Goal: Navigation & Orientation: Find specific page/section

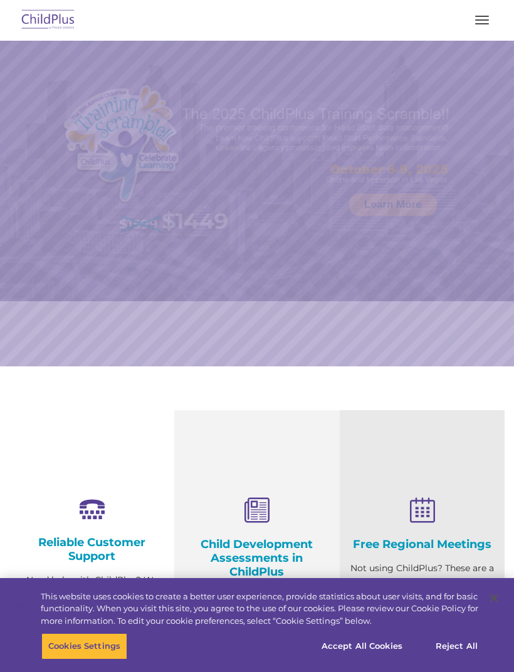
select select "MEDIUM"
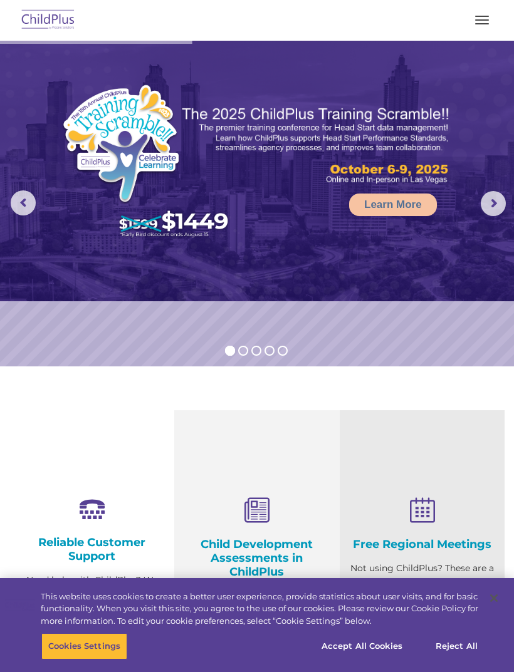
click at [482, 24] on span "button" at bounding box center [482, 23] width 14 height 1
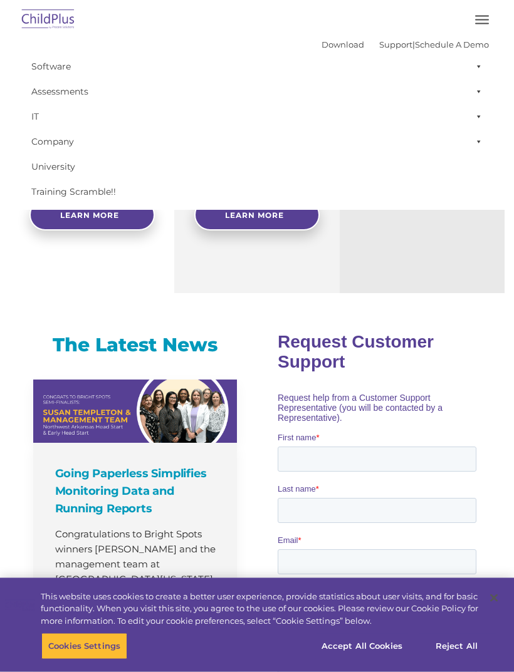
scroll to position [502, 0]
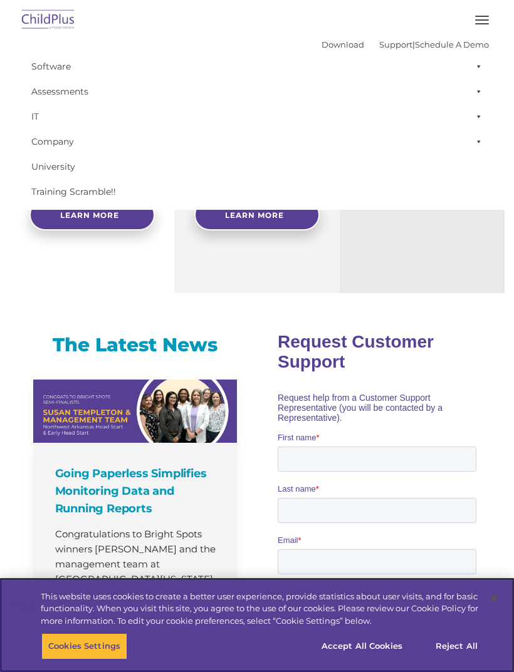
click at [385, 660] on button "Accept All Cookies" at bounding box center [361, 646] width 95 height 26
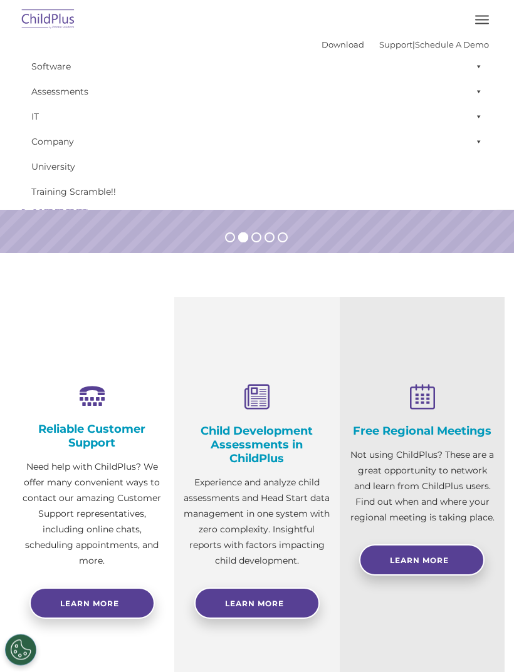
scroll to position [0, 0]
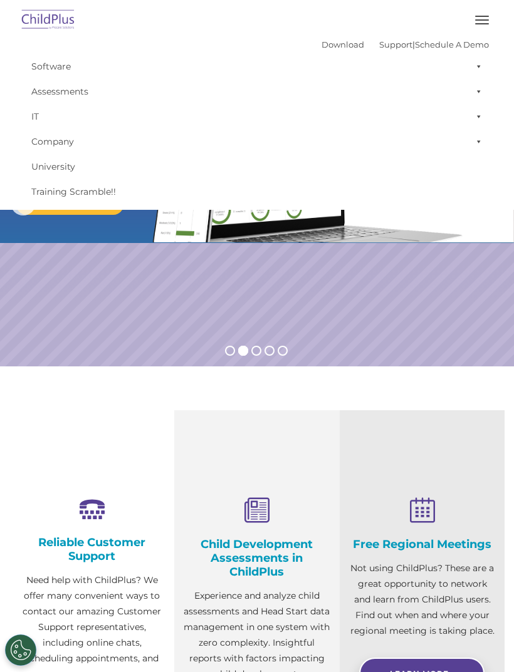
click at [480, 17] on button "button" at bounding box center [482, 20] width 26 height 20
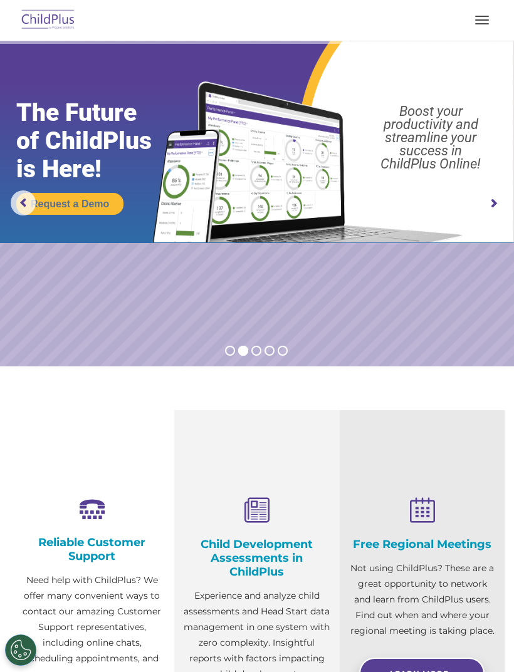
click at [485, 201] on rs-arrow at bounding box center [492, 203] width 25 height 25
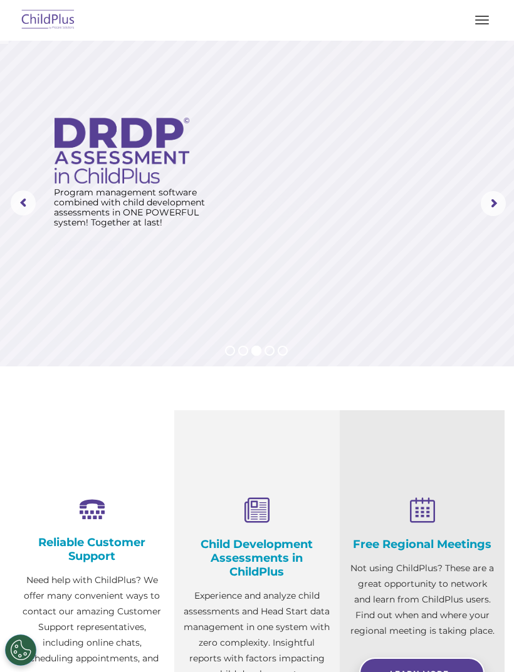
click at [484, 204] on rs-arrow at bounding box center [492, 203] width 25 height 25
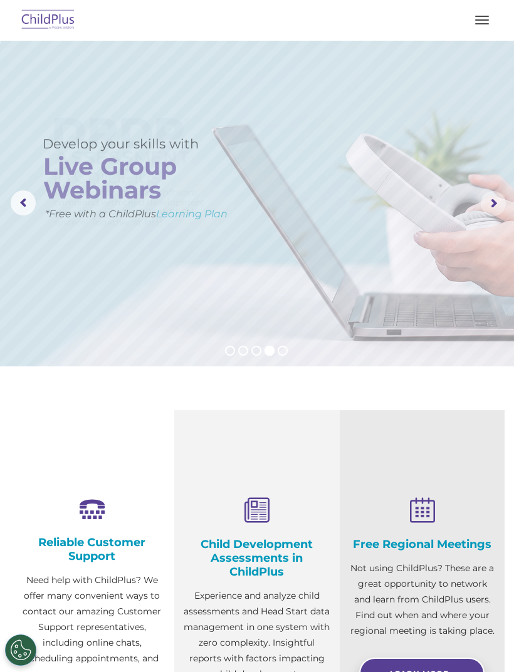
click at [483, 210] on rs-arrow at bounding box center [492, 203] width 25 height 25
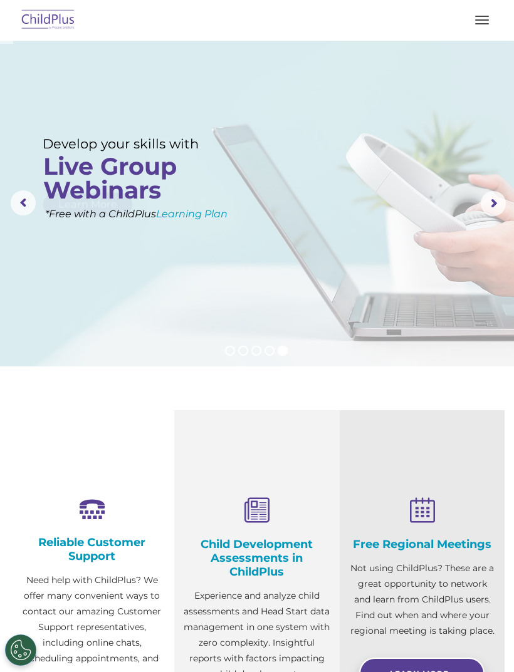
click at [482, 209] on rs-arrow at bounding box center [492, 203] width 25 height 25
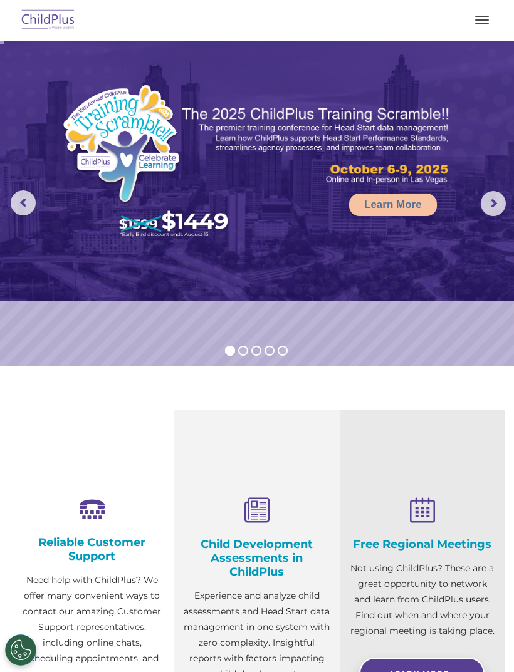
click at [485, 23] on button "button" at bounding box center [482, 20] width 26 height 20
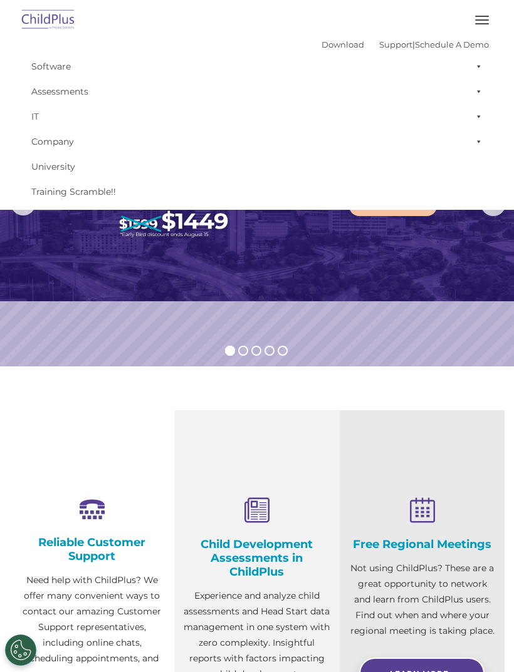
click at [336, 48] on link "Download" at bounding box center [342, 44] width 43 height 10
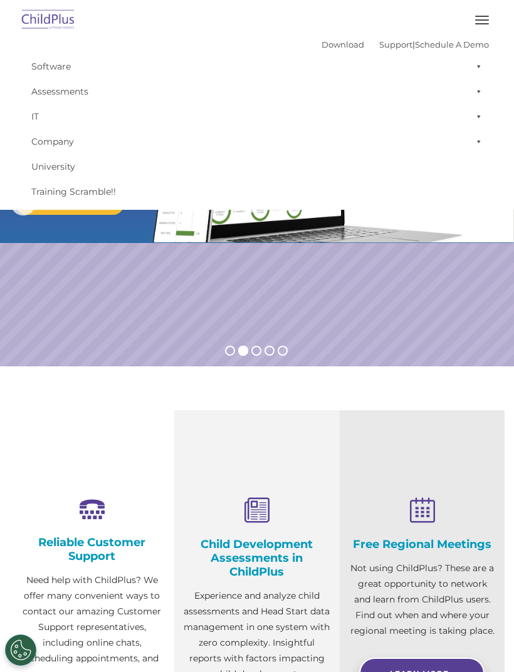
click at [474, 329] on rs-slide "Request a Demo The Future of ChildPlus is Here! Boost your productivity and str…" at bounding box center [257, 204] width 514 height 326
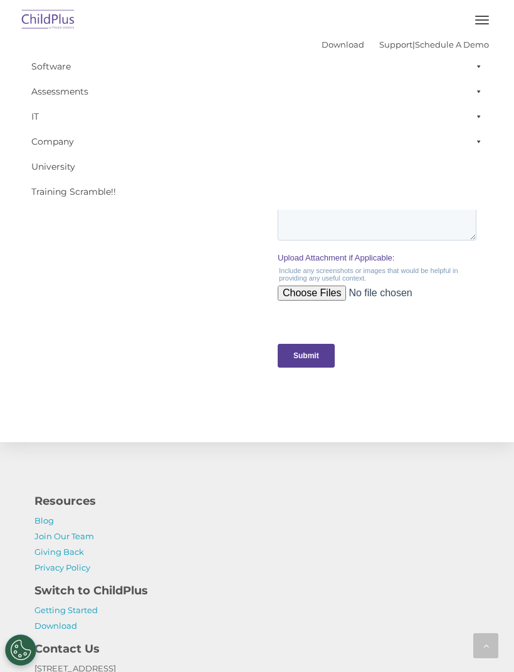
scroll to position [1344, 0]
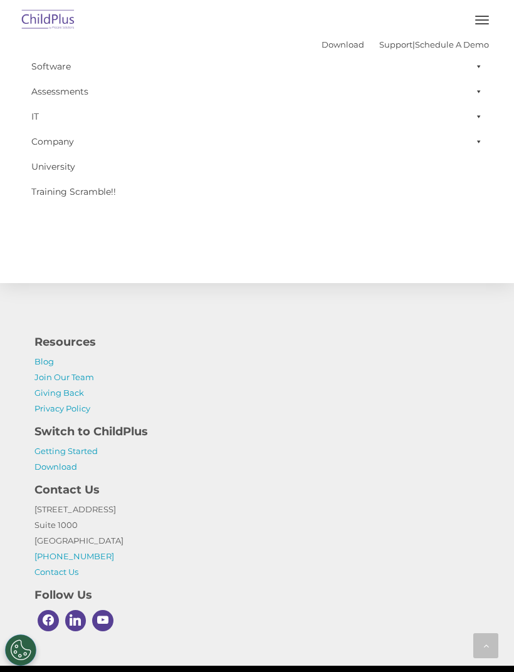
click at [51, 454] on link "Getting Started" at bounding box center [65, 451] width 63 height 10
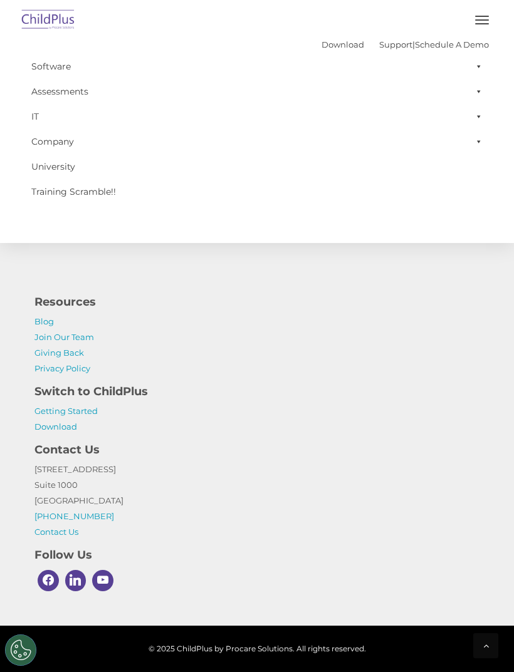
click at [489, 16] on button "button" at bounding box center [482, 20] width 26 height 20
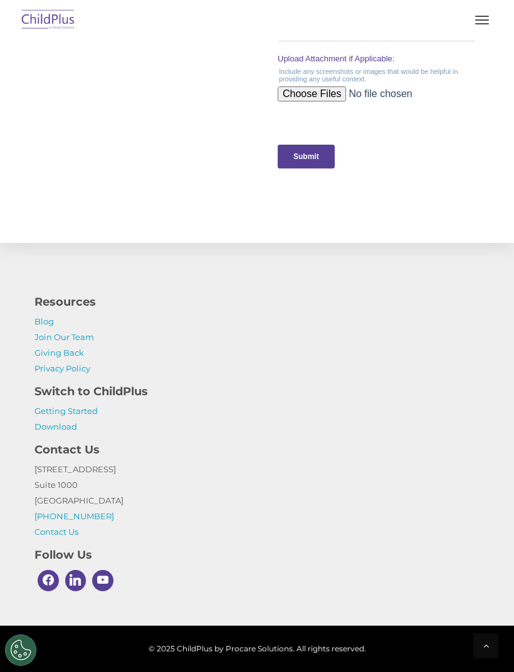
click at [472, 150] on div "Submit" at bounding box center [379, 156] width 204 height 45
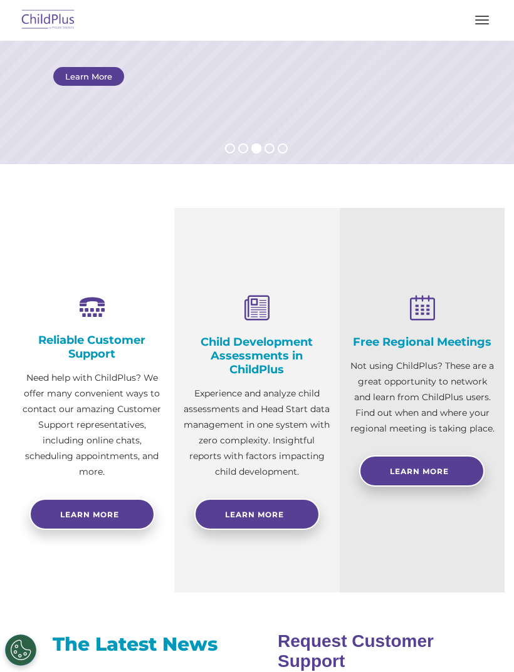
scroll to position [0, 0]
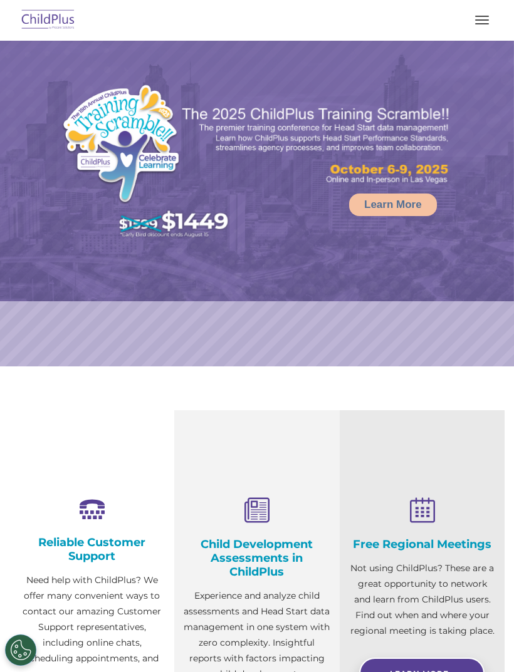
select select "MEDIUM"
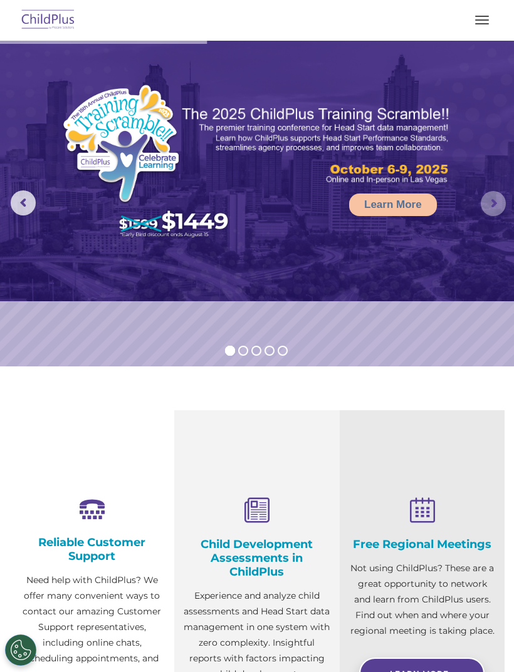
click at [492, 205] on rs-arrow at bounding box center [492, 203] width 25 height 25
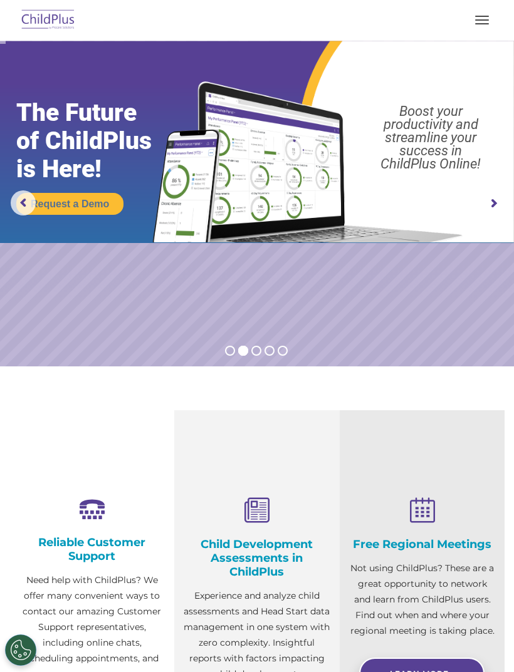
click at [484, 213] on rs-arrow at bounding box center [492, 203] width 25 height 25
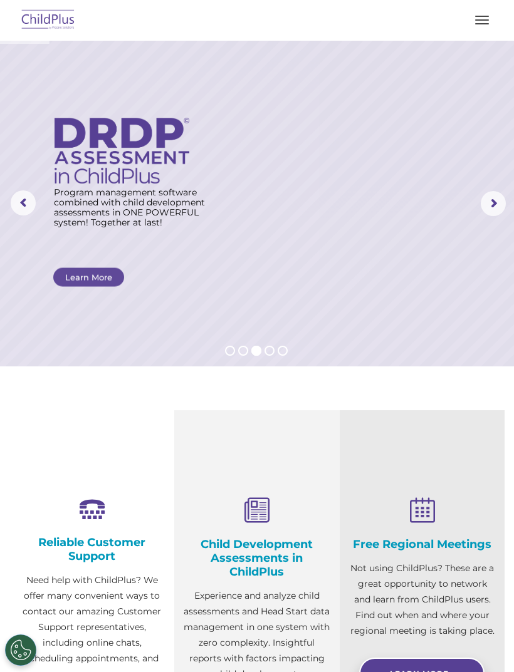
click at [484, 212] on rs-arrow at bounding box center [492, 203] width 25 height 25
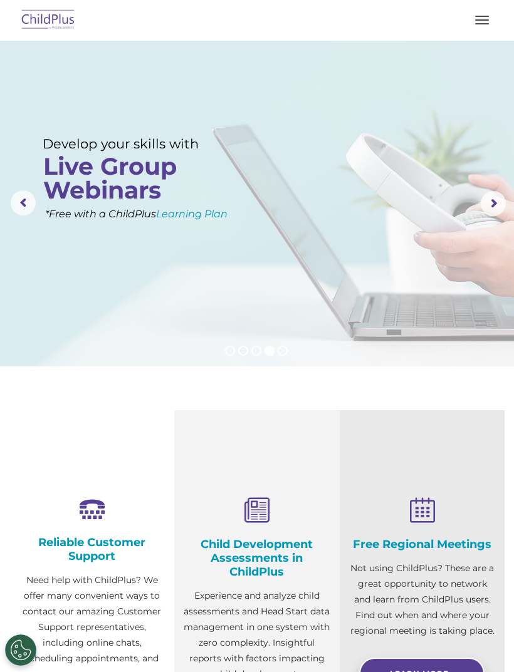
click at [472, 28] on button "button" at bounding box center [482, 20] width 26 height 20
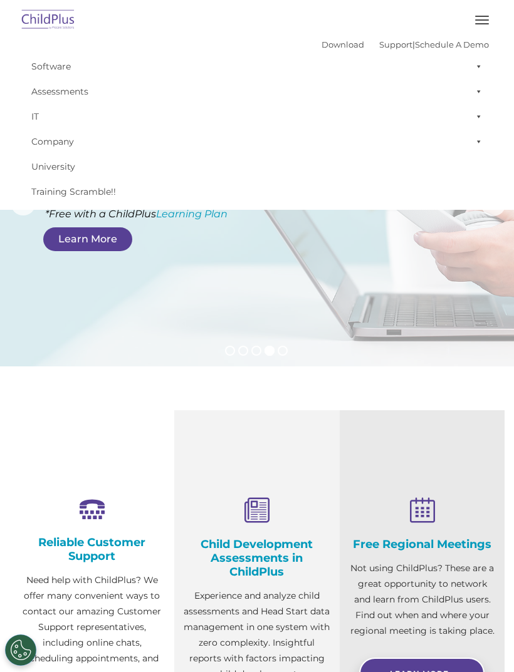
click at [480, 24] on button "button" at bounding box center [482, 20] width 26 height 20
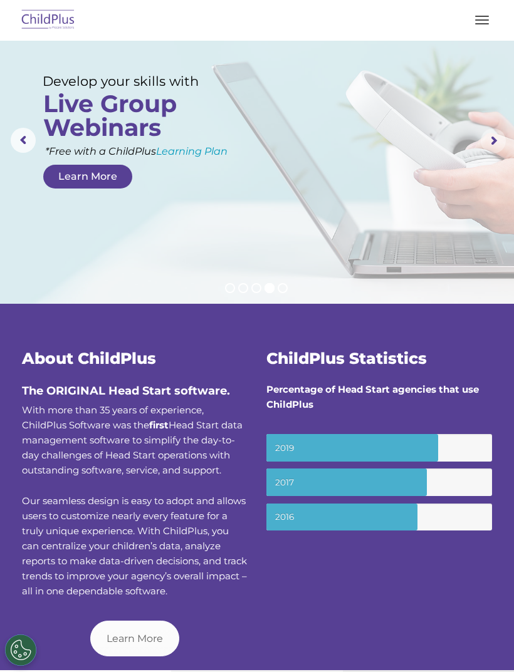
click at [489, 145] on rs-arrow at bounding box center [492, 140] width 25 height 25
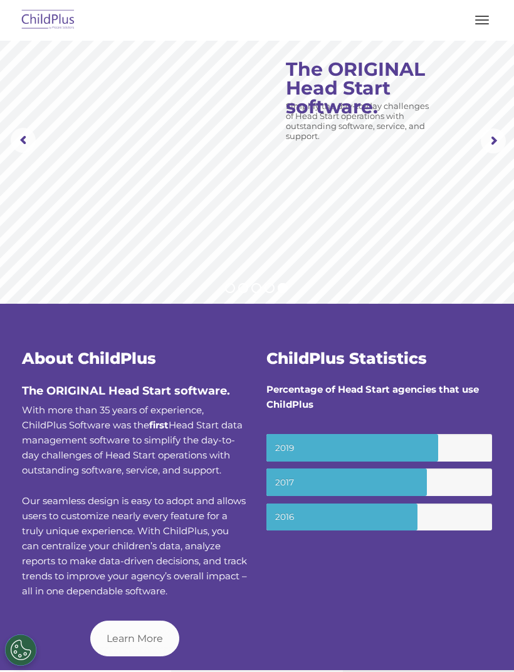
click at [479, 24] on button "button" at bounding box center [482, 20] width 26 height 20
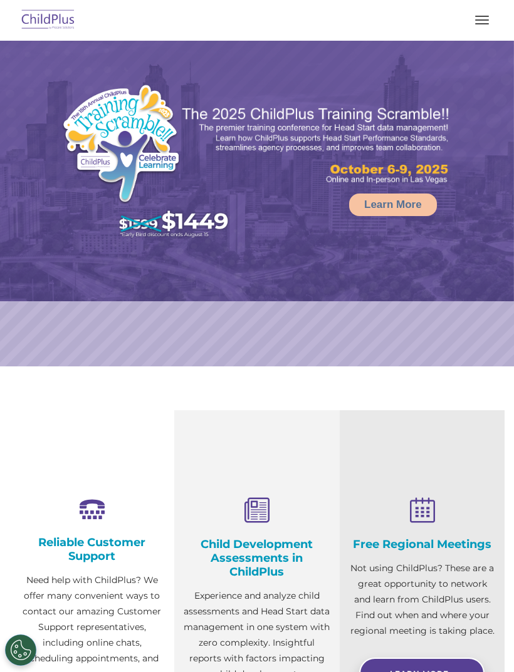
select select "MEDIUM"
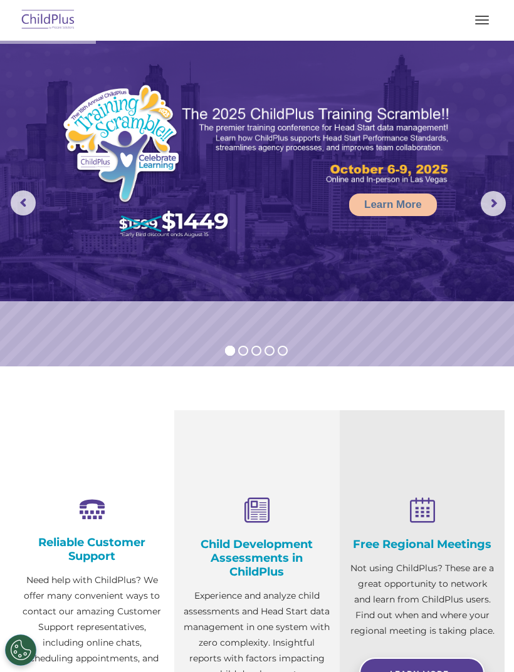
click at [480, 20] on span "button" at bounding box center [482, 19] width 14 height 1
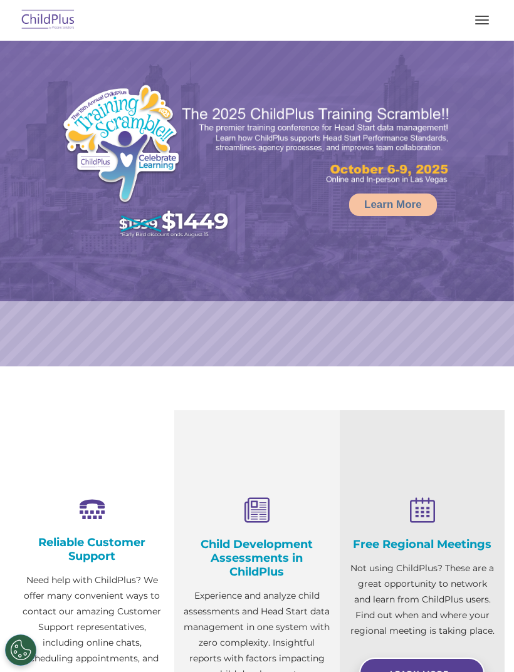
select select "MEDIUM"
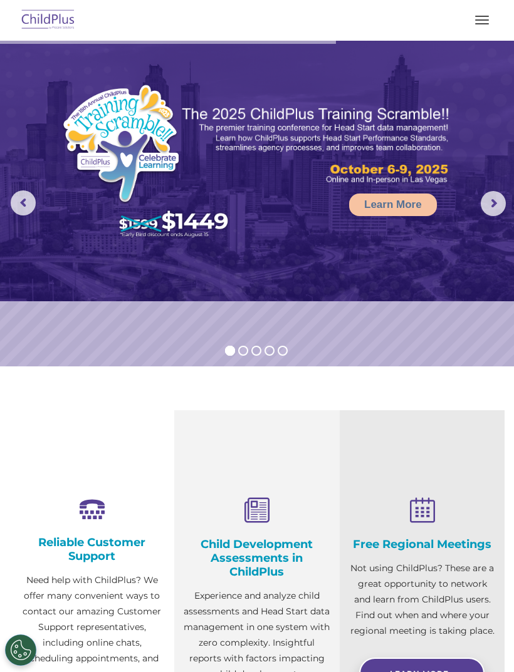
click at [475, 29] on button "button" at bounding box center [482, 20] width 26 height 20
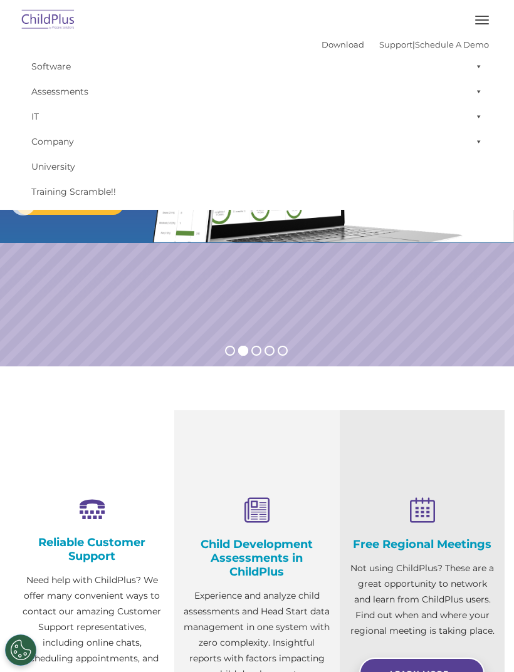
click at [481, 28] on button "button" at bounding box center [482, 20] width 26 height 20
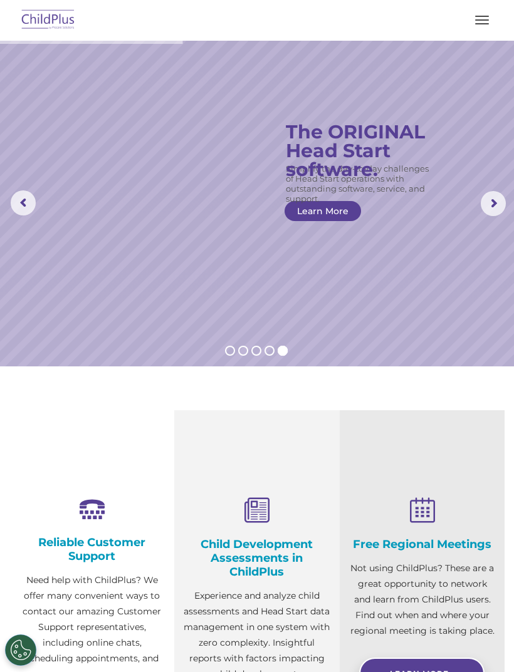
click at [473, 23] on button "button" at bounding box center [482, 20] width 26 height 20
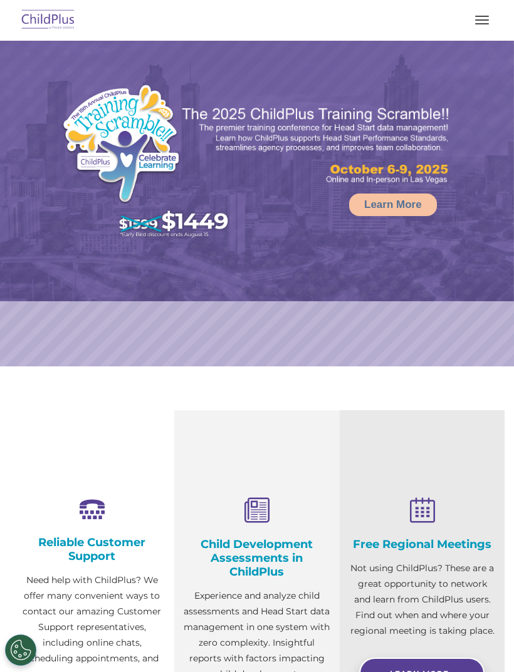
select select "MEDIUM"
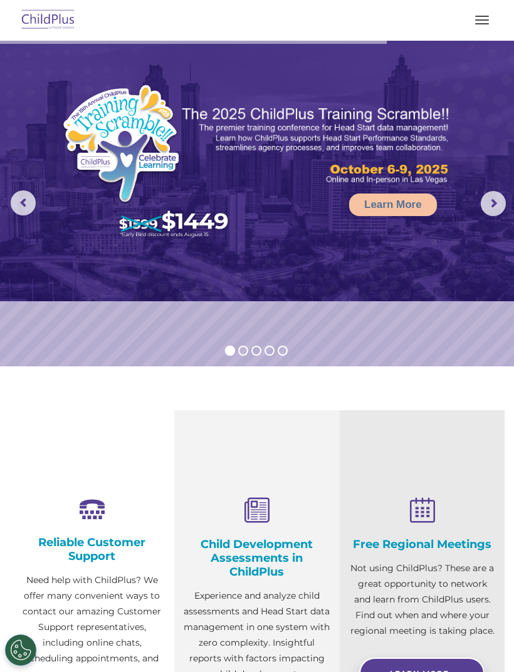
click at [480, 22] on button "button" at bounding box center [482, 20] width 26 height 20
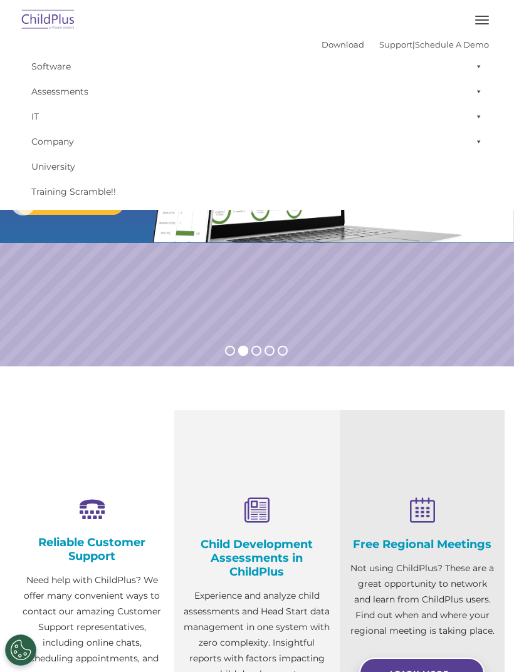
click at [481, 58] on span at bounding box center [476, 66] width 13 height 25
click at [240, 36] on div "Download Support | Schedule A Demo  MENU MENU Software ChildPlus: The original…" at bounding box center [257, 119] width 482 height 169
click at [480, 96] on span at bounding box center [476, 91] width 13 height 25
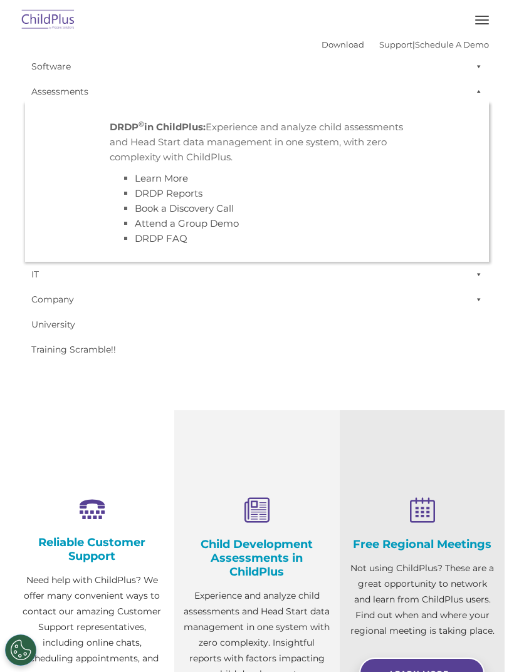
click at [213, 31] on div at bounding box center [257, 20] width 464 height 30
